Goal: Task Accomplishment & Management: Manage account settings

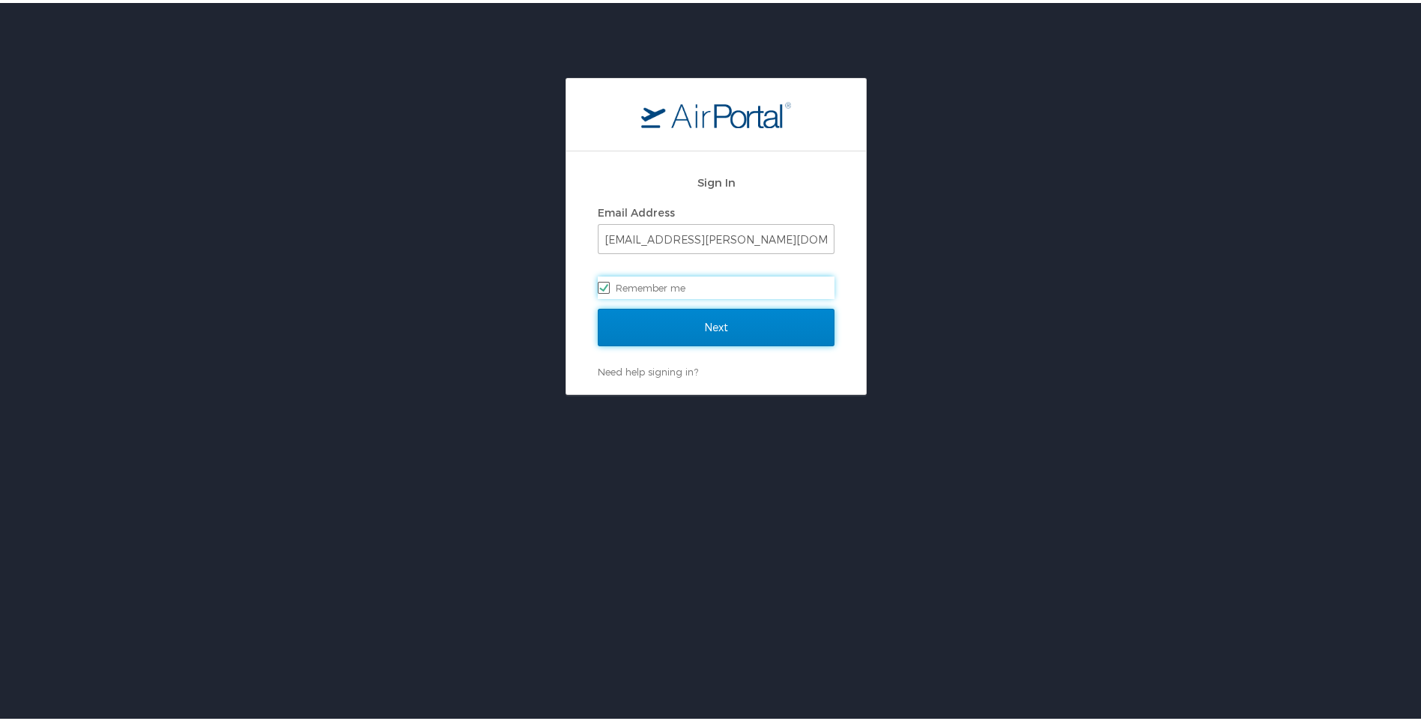
click at [733, 311] on input "Next" at bounding box center [716, 324] width 237 height 37
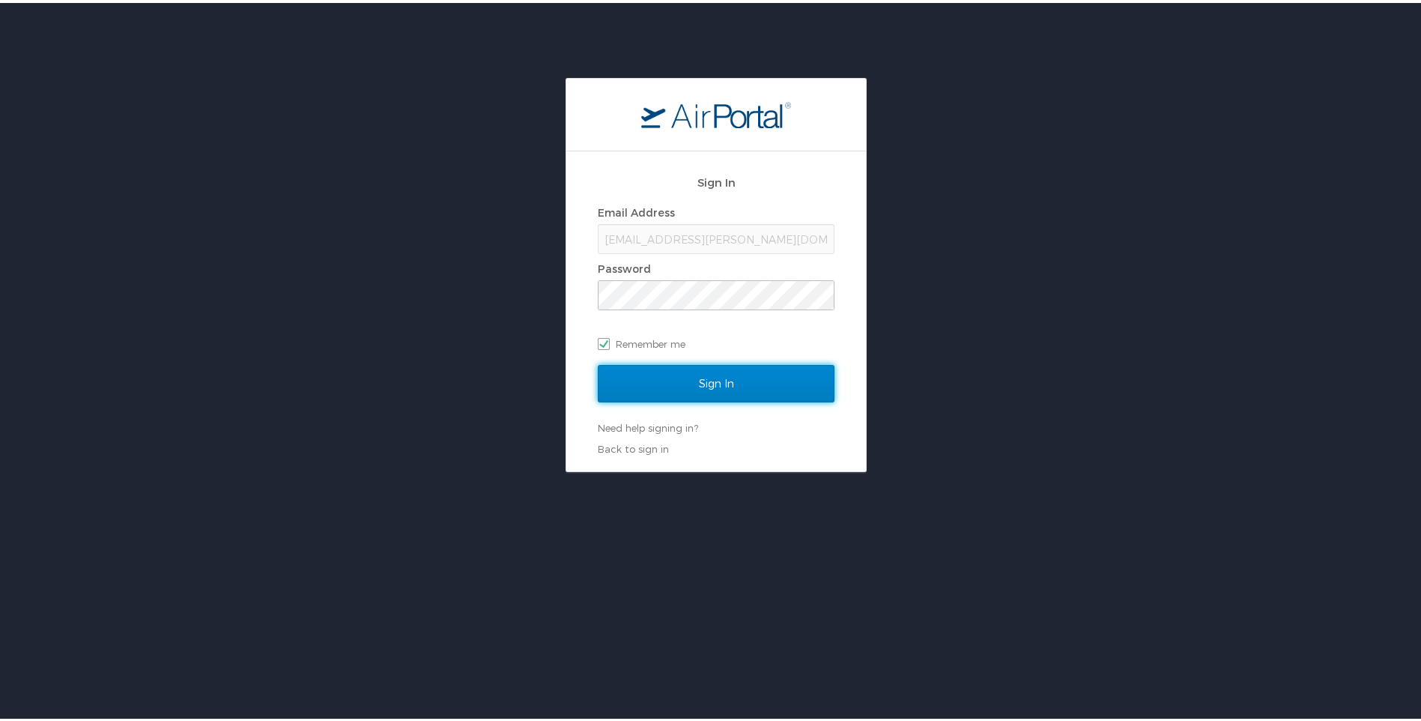
click at [709, 383] on input "Sign In" at bounding box center [716, 380] width 237 height 37
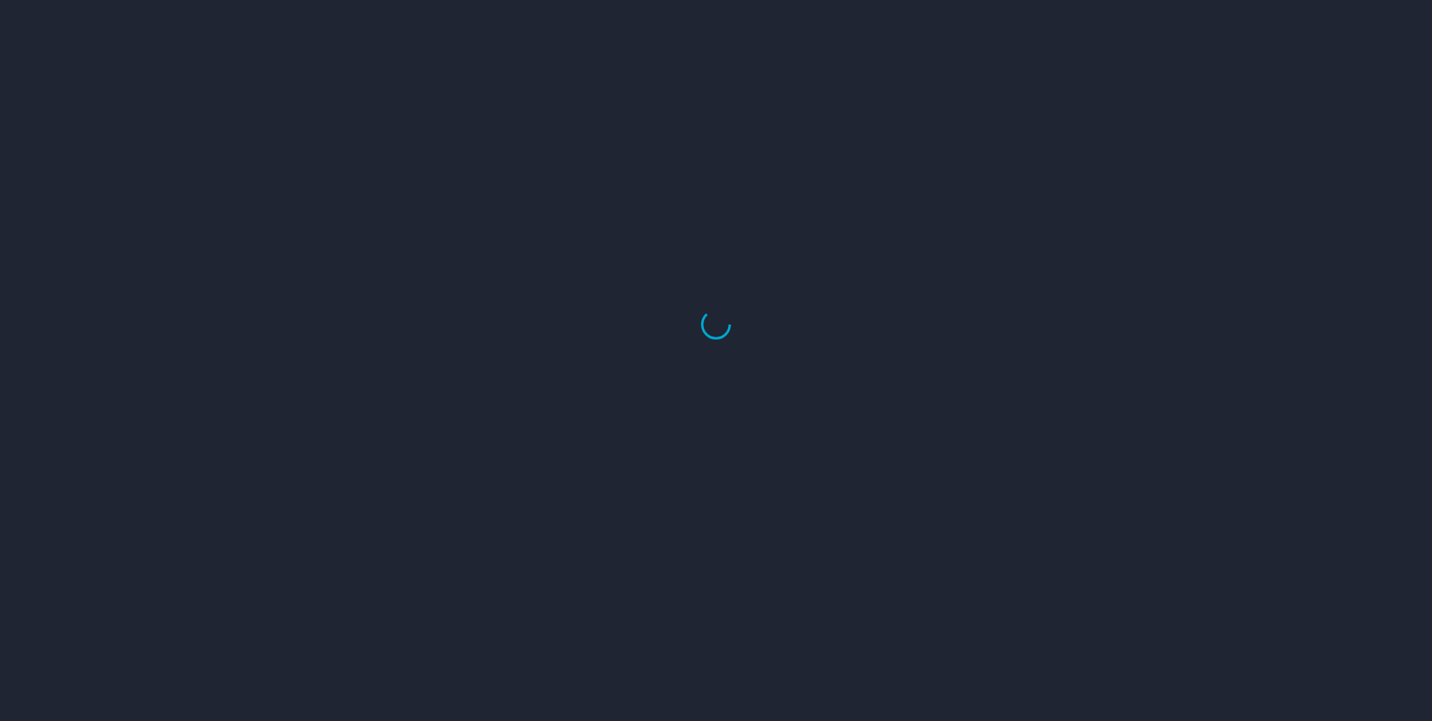
select select "US"
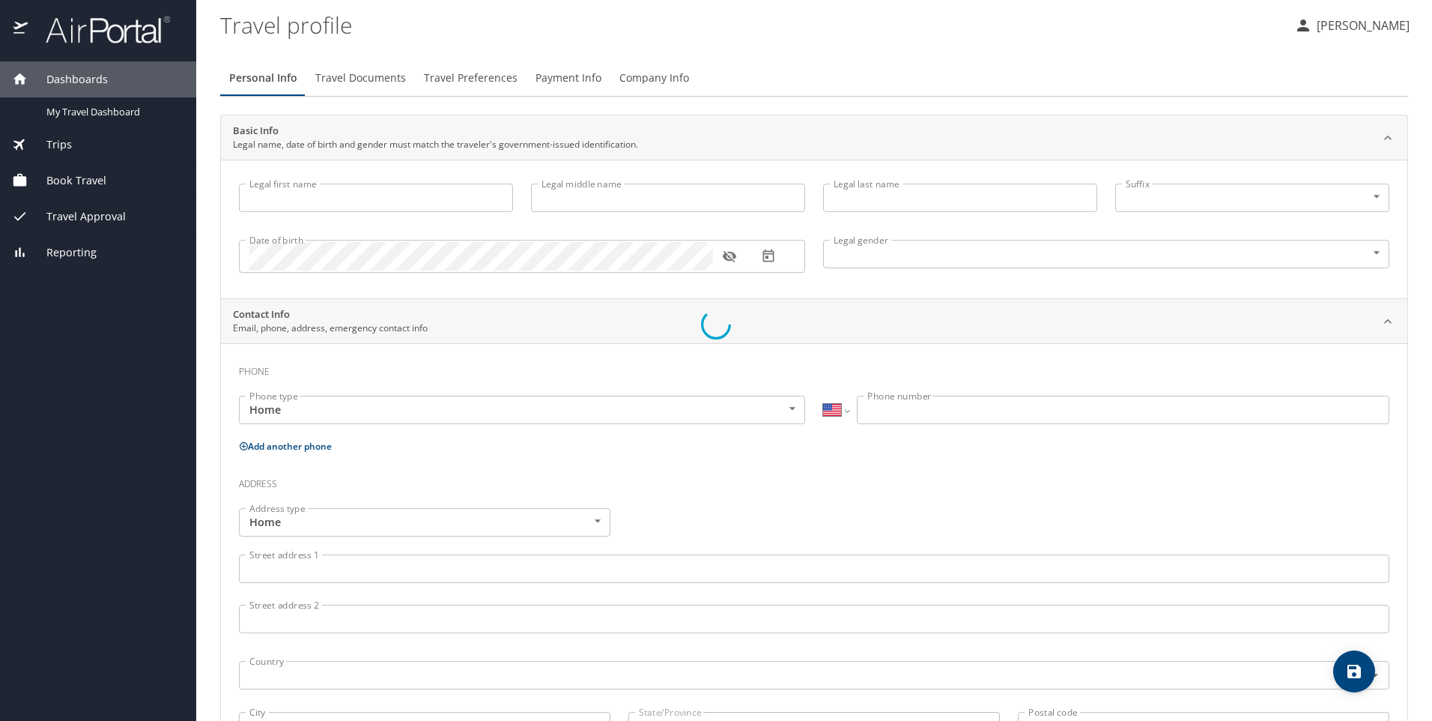
type input "[PERSON_NAME]"
type input "[DEMOGRAPHIC_DATA]"
type input "[PERSON_NAME]"
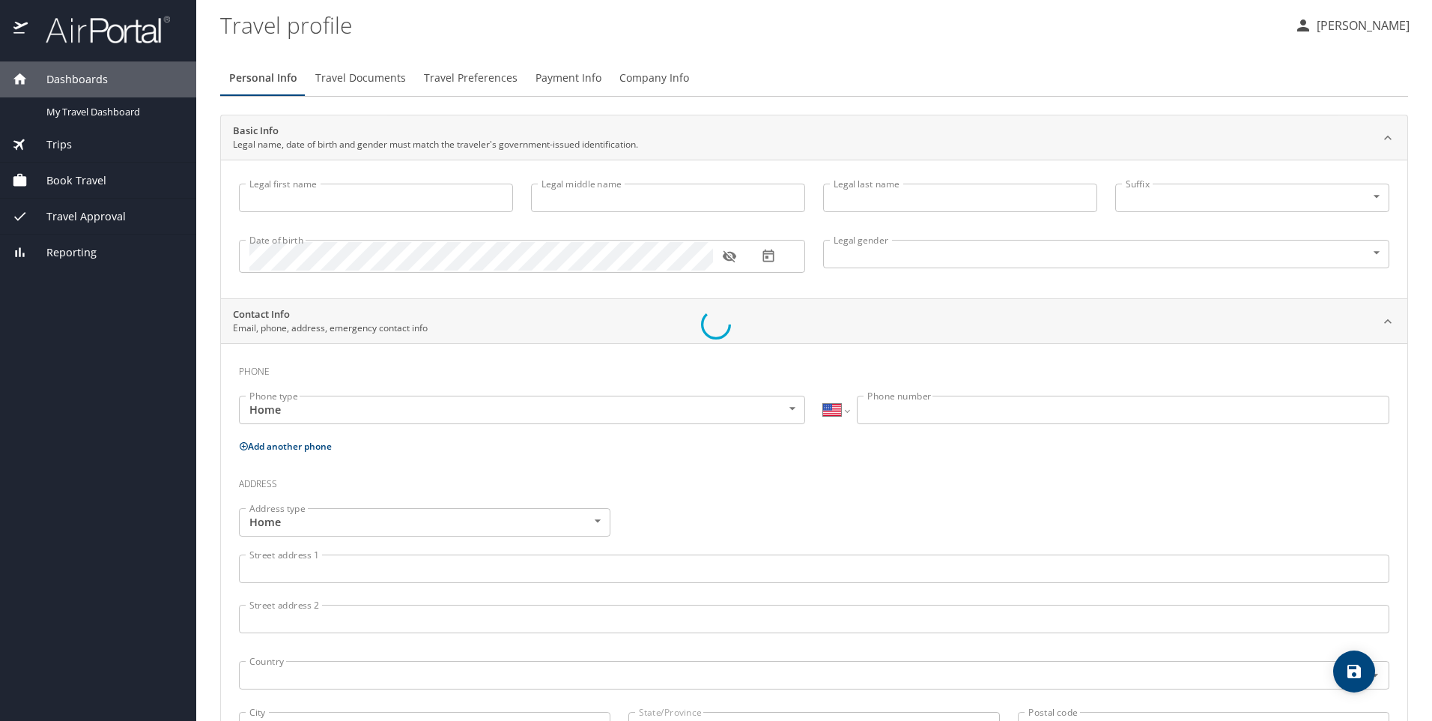
type input "[PERSON_NAME]"
type input "[PHONE_NUMBER]"
select select "US"
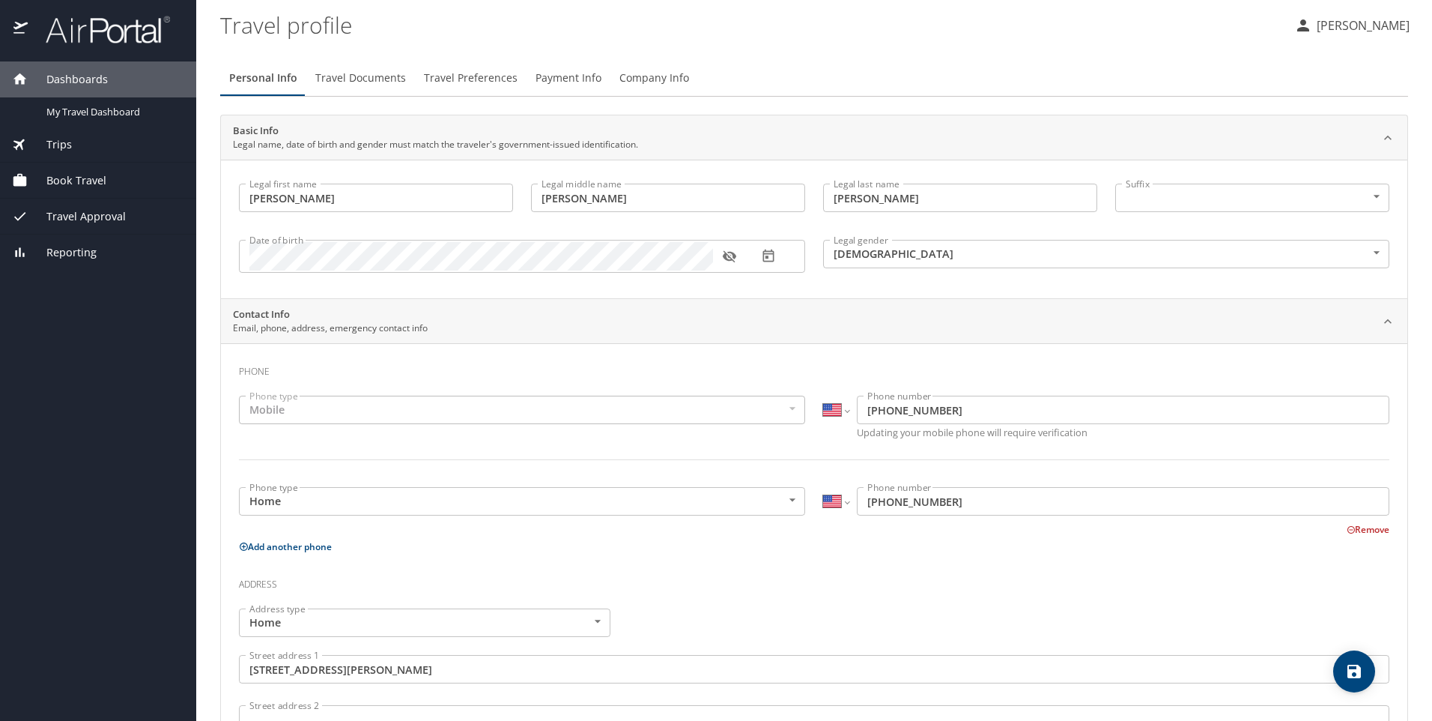
click at [76, 178] on span "Book Travel" at bounding box center [67, 180] width 79 height 16
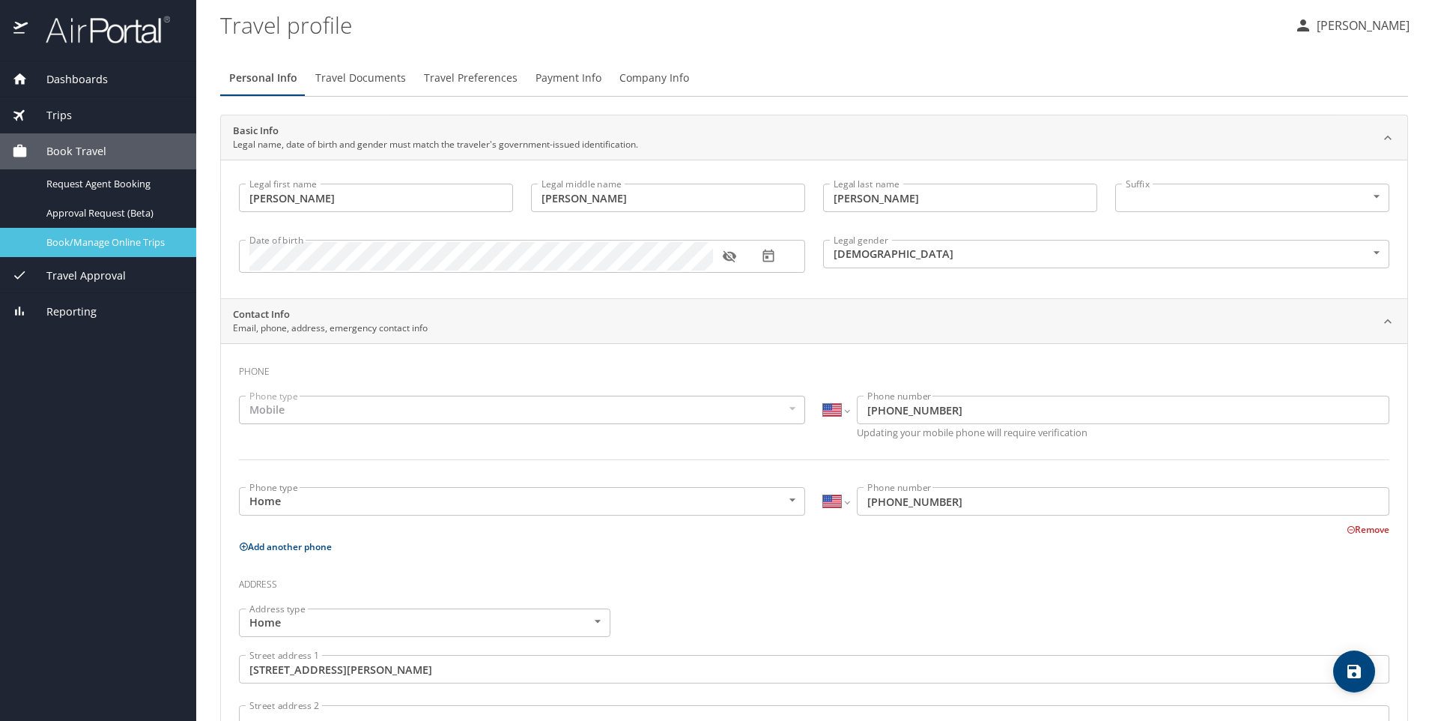
click at [79, 249] on span "Book/Manage Online Trips" at bounding box center [112, 242] width 132 height 14
